Goal: Task Accomplishment & Management: Manage account settings

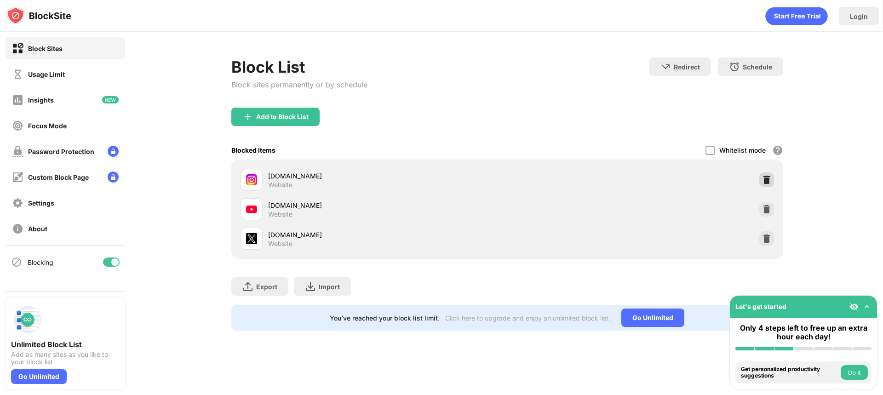
click at [762, 176] on img at bounding box center [766, 179] width 9 height 9
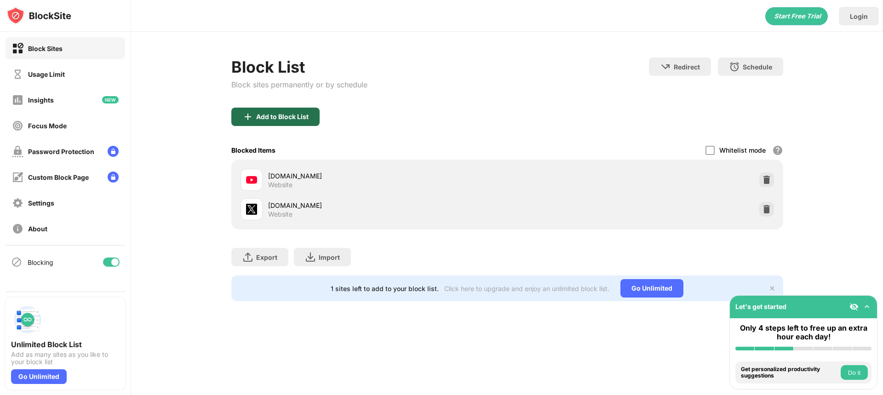
click at [265, 118] on div "Add to Block List" at bounding box center [282, 116] width 52 height 7
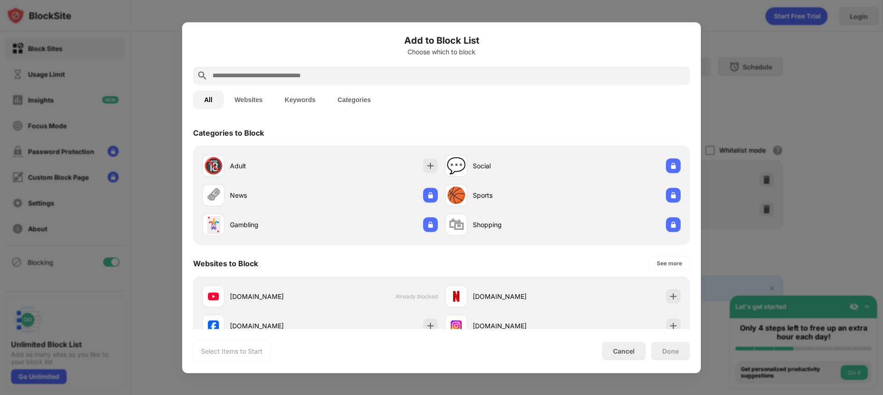
click at [272, 79] on input "text" at bounding box center [449, 75] width 475 height 11
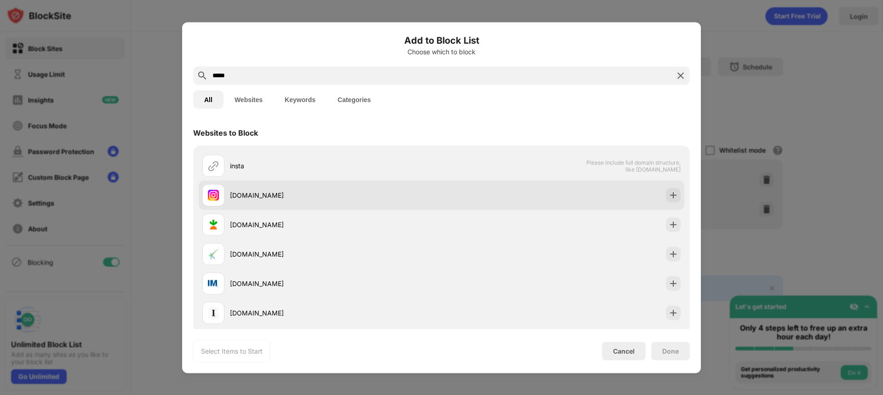
type input "*****"
drag, startPoint x: 269, startPoint y: 186, endPoint x: 274, endPoint y: 191, distance: 7.5
click at [269, 186] on div "[DOMAIN_NAME]" at bounding box center [321, 195] width 239 height 22
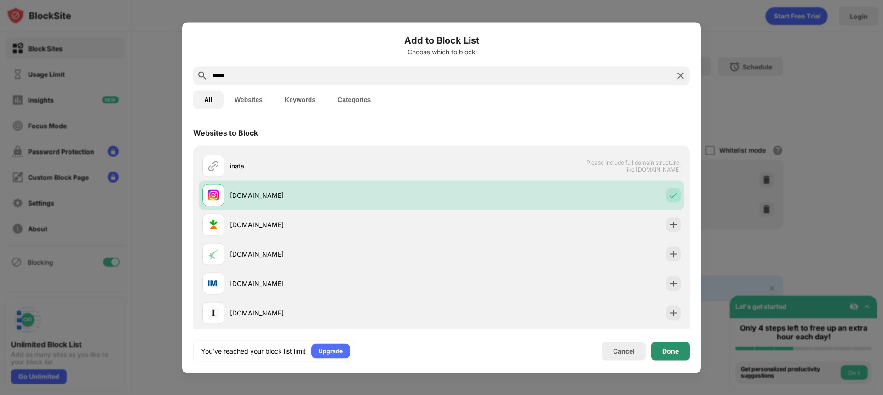
click at [655, 347] on div "Done" at bounding box center [670, 351] width 39 height 18
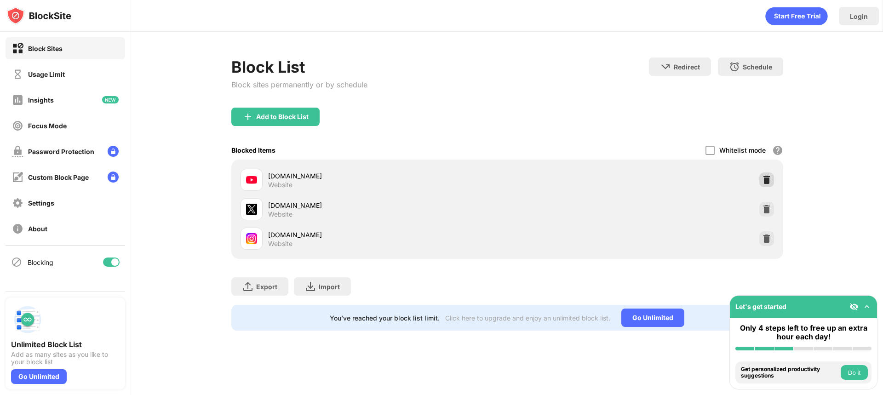
click at [767, 181] on img at bounding box center [766, 179] width 9 height 9
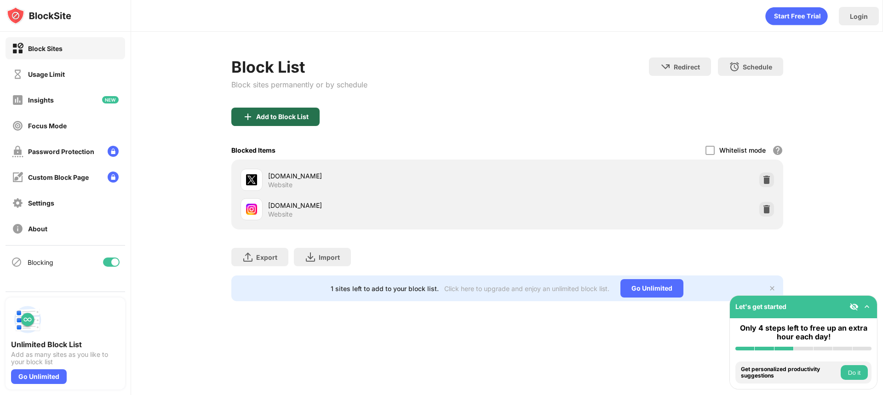
click at [277, 122] on div "Add to Block List" at bounding box center [275, 117] width 88 height 18
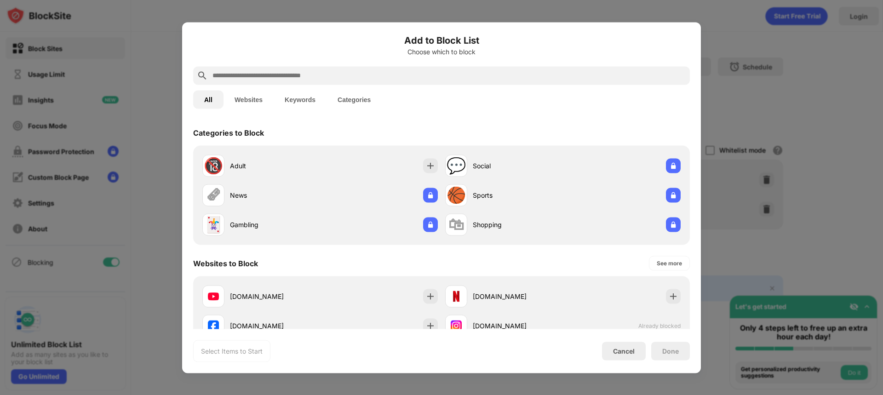
click at [299, 74] on input "text" at bounding box center [449, 75] width 475 height 11
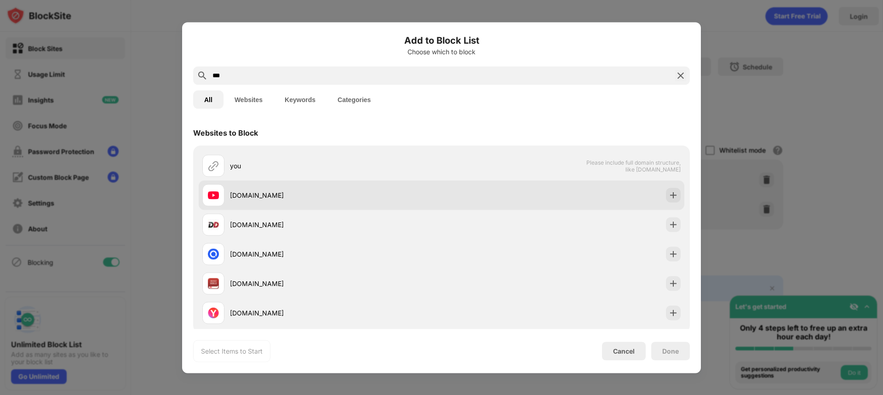
type input "***"
click at [262, 195] on div "[DOMAIN_NAME]" at bounding box center [336, 195] width 212 height 10
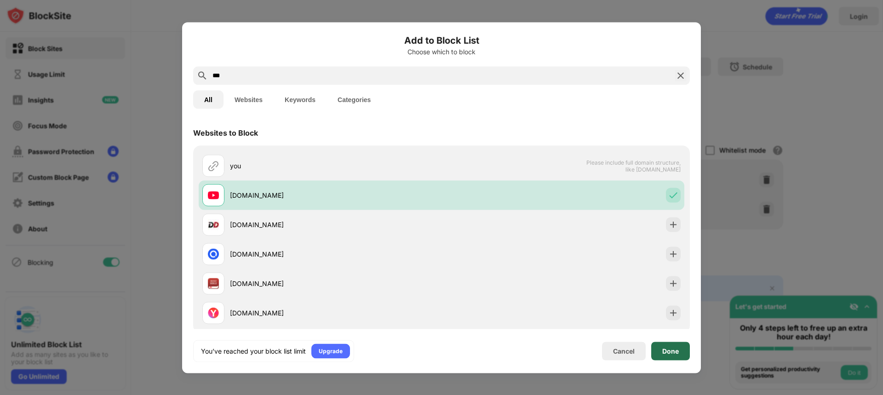
drag, startPoint x: 673, startPoint y: 351, endPoint x: 669, endPoint y: 347, distance: 5.2
click at [673, 351] on div "Done" at bounding box center [670, 350] width 17 height 7
